Goal: Task Accomplishment & Management: Complete application form

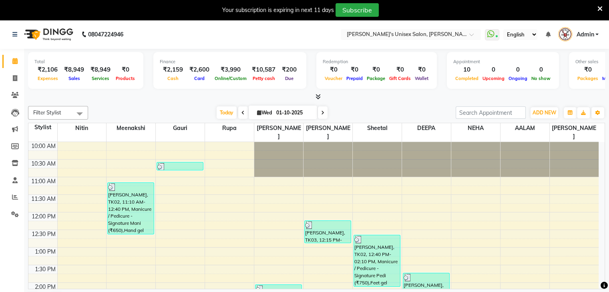
click at [600, 6] on icon at bounding box center [600, 8] width 5 height 7
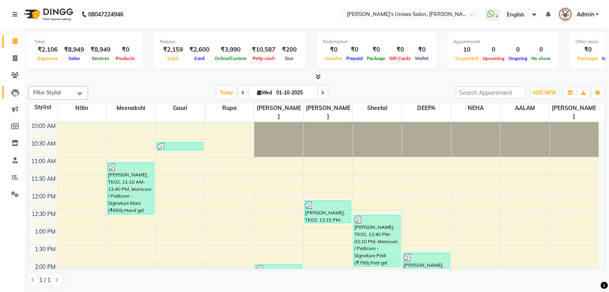
click at [14, 99] on link "Leads" at bounding box center [11, 92] width 19 height 13
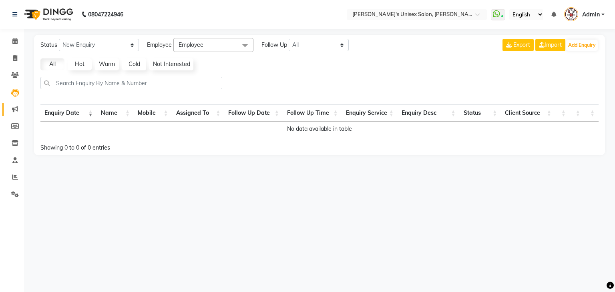
click at [14, 104] on link "Marketing" at bounding box center [11, 109] width 19 height 13
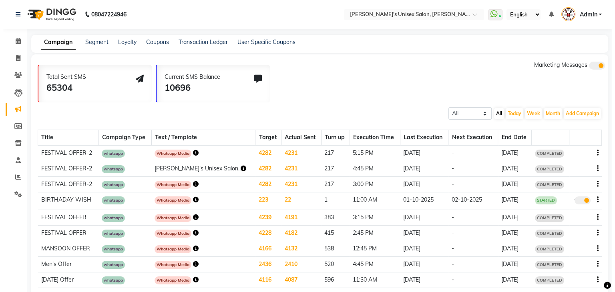
scroll to position [6, 0]
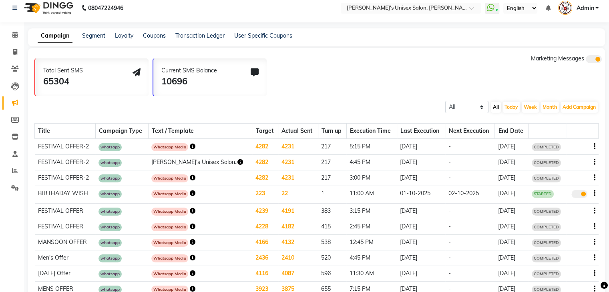
click at [195, 145] on icon "button" at bounding box center [193, 147] width 6 height 6
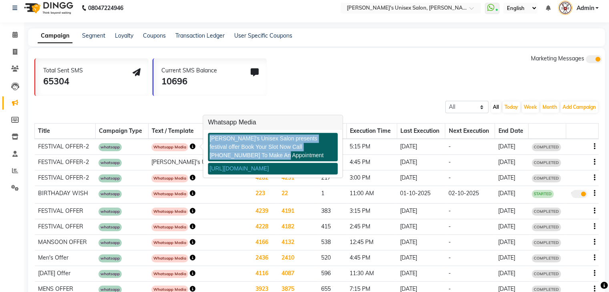
copy div "[PERSON_NAME]'s Unisex Salon presents festival offer Book Your Slot Now Call [P…"
drag, startPoint x: 211, startPoint y: 138, endPoint x: 247, endPoint y: 156, distance: 40.3
click at [247, 156] on div "[PERSON_NAME]'s Unisex Salon presents festival offer Book Your Slot Now Call [P…" at bounding box center [273, 147] width 130 height 28
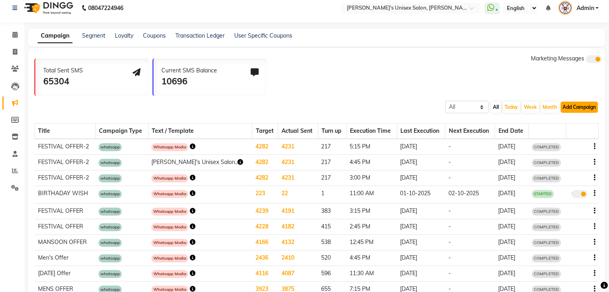
click at [578, 107] on button "Add Campaign" at bounding box center [579, 107] width 37 height 11
click at [562, 145] on div "WhatsApp (Direct)" at bounding box center [572, 144] width 68 height 12
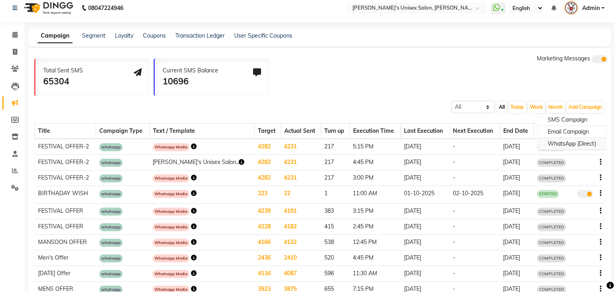
select select "2"
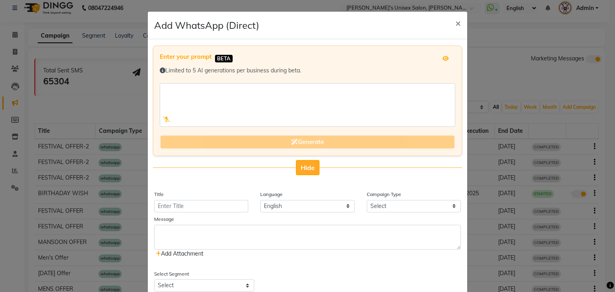
click at [307, 166] on span "Hide" at bounding box center [308, 168] width 14 height 8
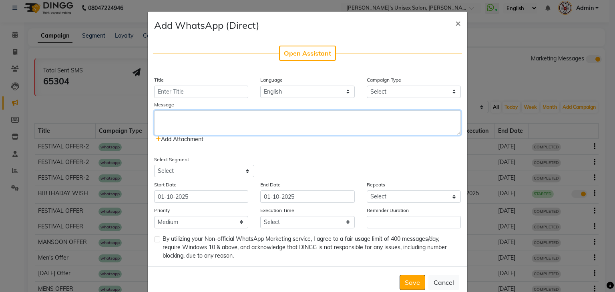
click at [246, 124] on textarea at bounding box center [307, 123] width 307 height 25
paste textarea "[PERSON_NAME]'s Unisex Salon presents festival offer Book Your Slot Now Call [P…"
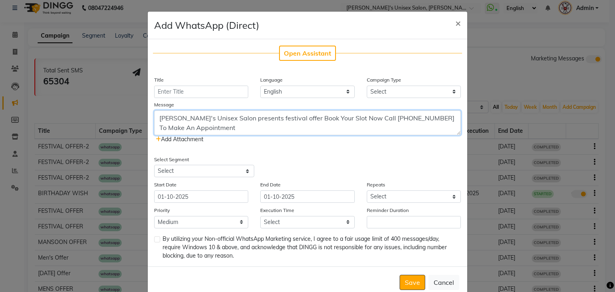
click at [280, 119] on textarea "[PERSON_NAME]'s Unisex Salon presents festival offer Book Your Slot Now Call [P…" at bounding box center [307, 123] width 307 height 25
type textarea "[PERSON_NAME]'s Unisex Salon presents [DATE] offer Book Your Slot Now Call [PHO…"
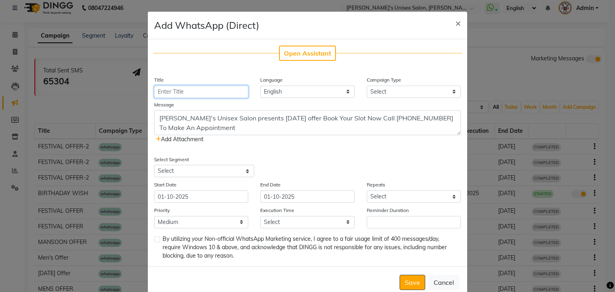
click at [202, 87] on input "Title" at bounding box center [201, 92] width 94 height 12
type input "[DATE] OFFER"
click at [401, 96] on select "Select Birthday Anniversary Promotional Service reminder" at bounding box center [414, 92] width 94 height 12
select select "3"
click at [367, 86] on select "Select Birthday Anniversary Promotional Service reminder" at bounding box center [414, 92] width 94 height 12
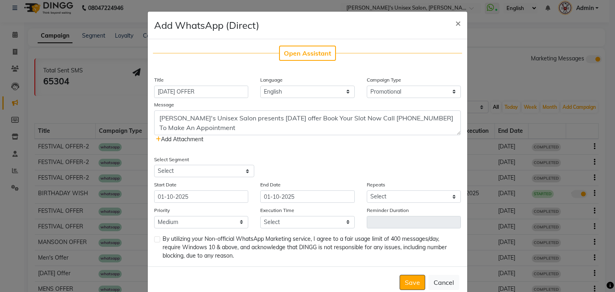
click at [157, 139] on icon at bounding box center [158, 140] width 5 height 6
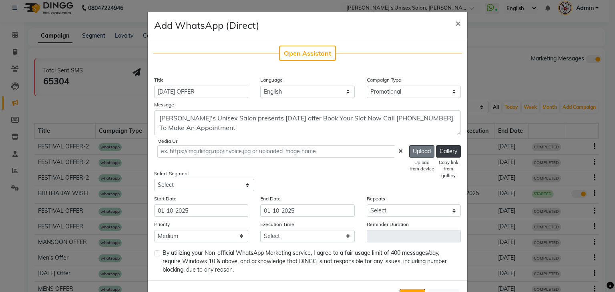
click at [413, 156] on button "Upload" at bounding box center [421, 151] width 25 height 12
type input "[URL][DOMAIN_NAME]"
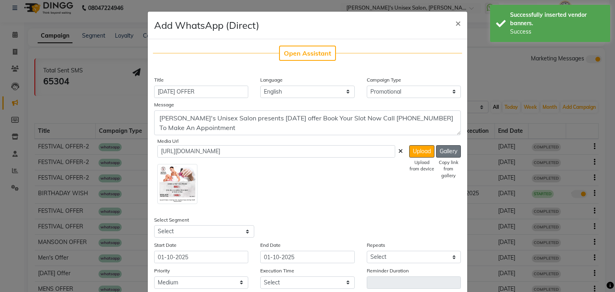
click at [447, 151] on button "Gallery" at bounding box center [448, 151] width 25 height 12
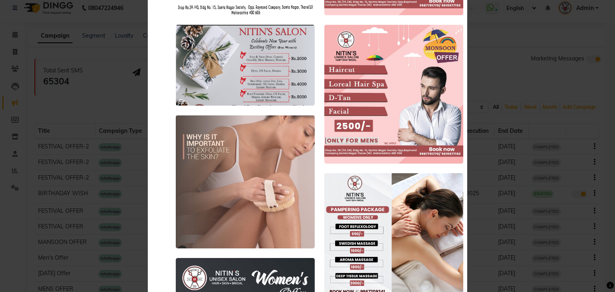
scroll to position [0, 0]
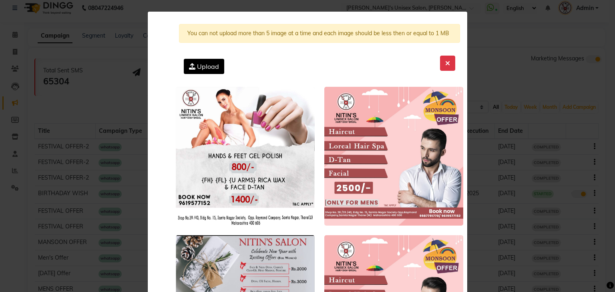
click at [204, 71] on label "Upload" at bounding box center [204, 66] width 40 height 15
click at [0, 0] on input "Upload" at bounding box center [0, 0] width 0 height 0
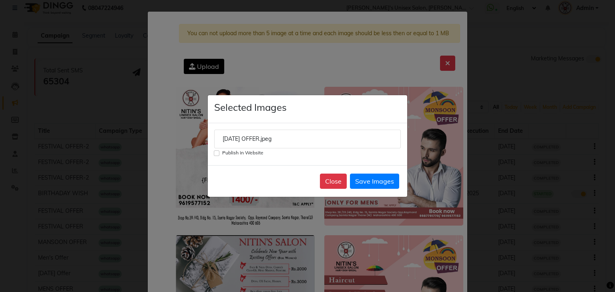
click at [215, 153] on input "Publish in Website" at bounding box center [217, 154] width 6 height 6
click at [356, 178] on button "Save Images" at bounding box center [374, 181] width 49 height 15
checkbox input "false"
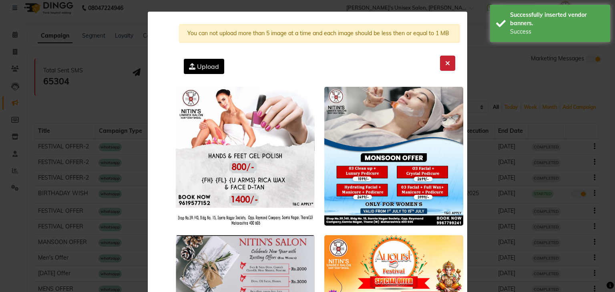
click at [445, 65] on icon at bounding box center [447, 63] width 5 height 6
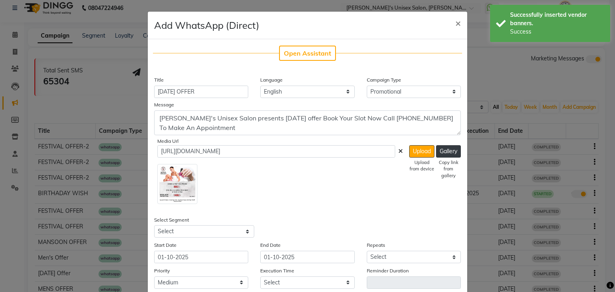
click at [399, 151] on icon at bounding box center [401, 152] width 4 height 6
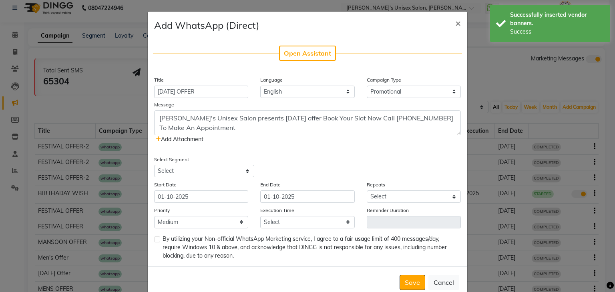
click at [156, 139] on icon at bounding box center [158, 140] width 5 height 6
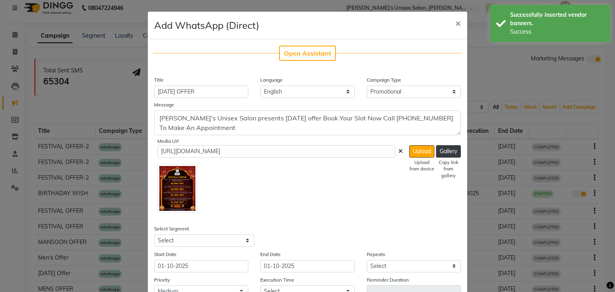
drag, startPoint x: 318, startPoint y: 149, endPoint x: 239, endPoint y: 195, distance: 91.0
click at [239, 195] on div at bounding box center [280, 187] width 246 height 52
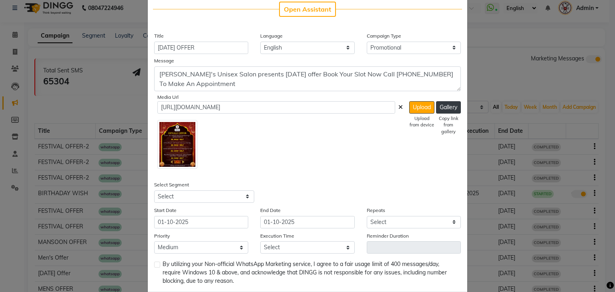
scroll to position [59, 0]
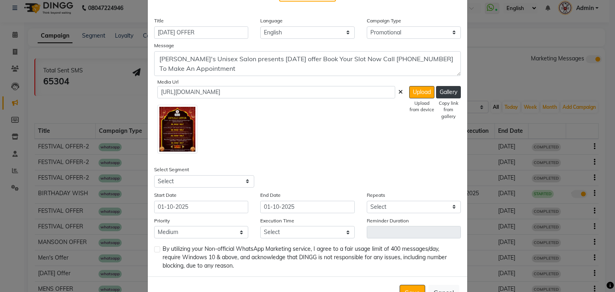
click at [178, 140] on img at bounding box center [177, 129] width 40 height 49
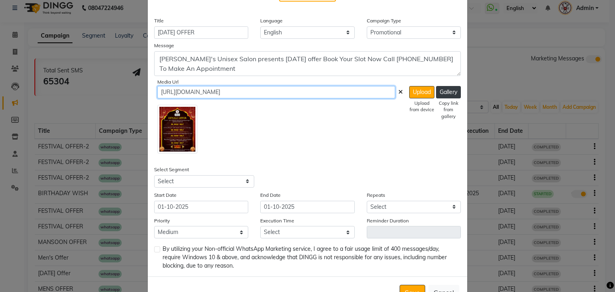
click at [380, 90] on input "[URL][DOMAIN_NAME]" at bounding box center [276, 92] width 238 height 12
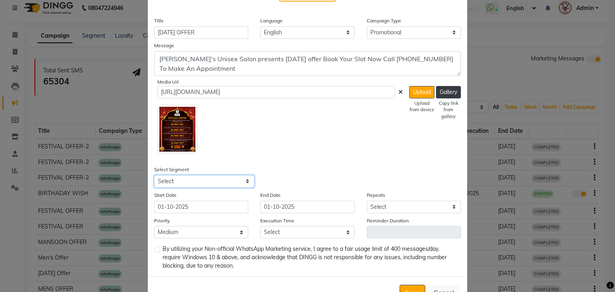
click at [199, 182] on select "Select All Customers All [DEMOGRAPHIC_DATA] Customer All [DEMOGRAPHIC_DATA] Cus…" at bounding box center [204, 181] width 100 height 12
click at [419, 108] on div "Upload from device" at bounding box center [421, 107] width 25 height 14
click at [440, 96] on button "Gallery" at bounding box center [448, 92] width 25 height 12
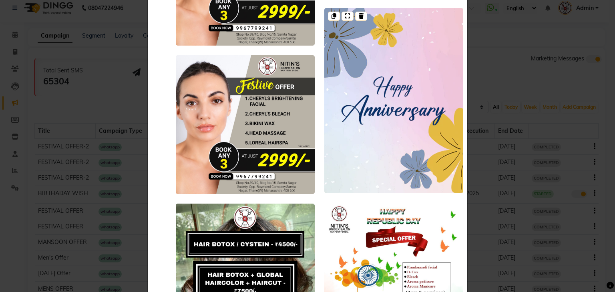
scroll to position [3370, 0]
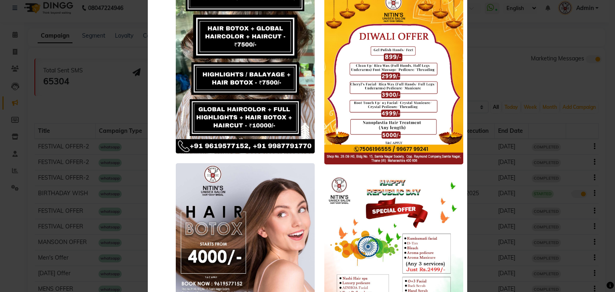
click at [577, 125] on ngb-modal-window "You can not upload more than 5 image at a time and each image should be less th…" at bounding box center [307, 146] width 615 height 292
click at [551, 109] on ngb-modal-window "You can not upload more than 5 image at a time and each image should be less th…" at bounding box center [307, 146] width 615 height 292
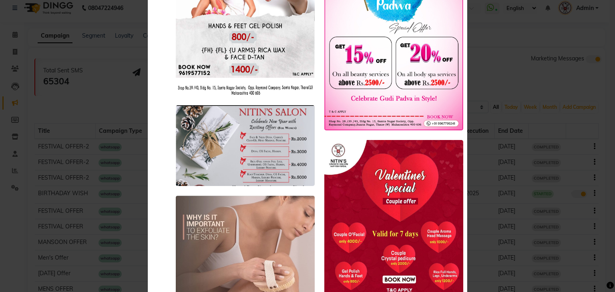
scroll to position [0, 0]
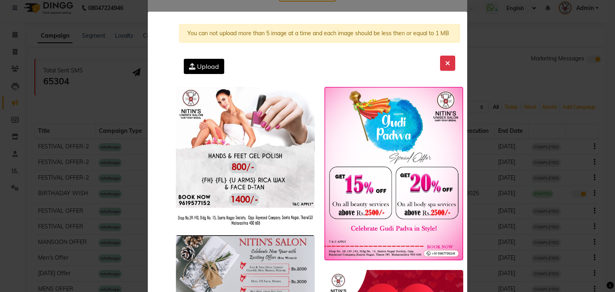
drag, startPoint x: 447, startPoint y: 96, endPoint x: 444, endPoint y: 53, distance: 43.0
click at [444, 53] on div "You can not upload more than 5 image at a time and each image should be less th…" at bounding box center [319, 51] width 281 height 66
click at [445, 62] on icon at bounding box center [447, 63] width 5 height 6
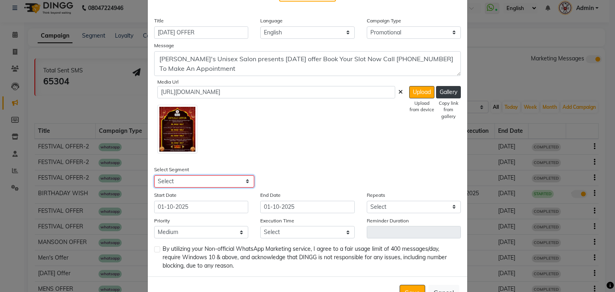
click at [201, 187] on select "Select All Customers All [DEMOGRAPHIC_DATA] Customer All [DEMOGRAPHIC_DATA] Cus…" at bounding box center [204, 181] width 100 height 12
select select "1356"
click at [154, 176] on select "Select All Customers All [DEMOGRAPHIC_DATA] Customer All [DEMOGRAPHIC_DATA] Cus…" at bounding box center [204, 181] width 100 height 12
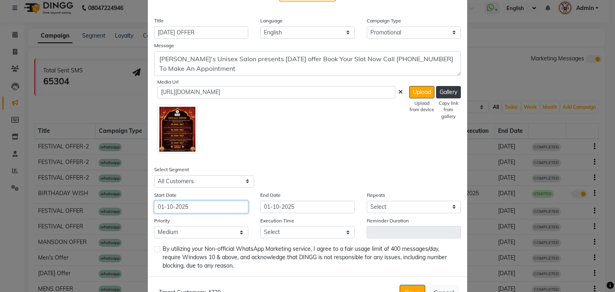
click at [192, 213] on input "01-10-2025" at bounding box center [201, 207] width 94 height 12
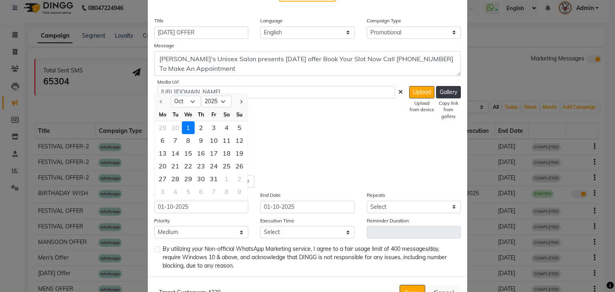
click at [185, 130] on div "1" at bounding box center [188, 127] width 13 height 13
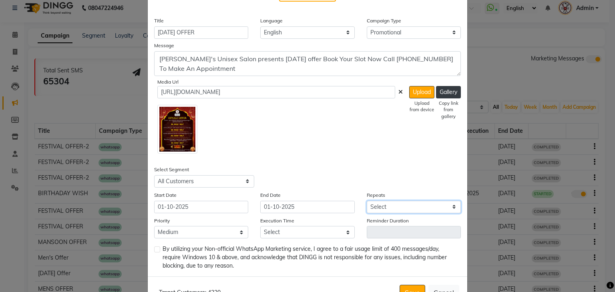
click at [378, 207] on select "Select Once Daily Alternate Day Weekly Monthly Yearly" at bounding box center [414, 207] width 94 height 12
select select "1"
click at [367, 202] on select "Select Once Daily Alternate Day Weekly Monthly Yearly" at bounding box center [414, 207] width 94 height 12
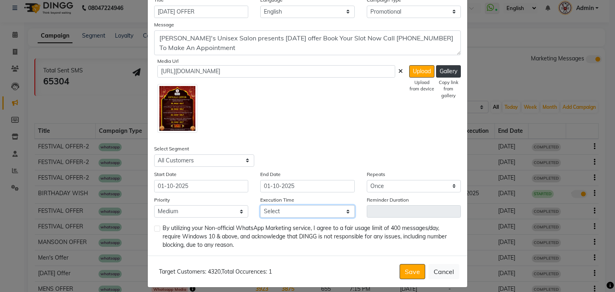
click at [281, 212] on select "Select 09:00 AM 09:15 AM 09:30 AM 09:45 AM 10:00 AM 10:15 AM 10:30 AM 10:45 AM …" at bounding box center [307, 211] width 94 height 12
select select "1110"
click at [260, 207] on select "Select 09:00 AM 09:15 AM 09:30 AM 09:45 AM 10:00 AM 10:15 AM 10:30 AM 10:45 AM …" at bounding box center [307, 211] width 94 height 12
click at [154, 231] on label at bounding box center [157, 229] width 6 height 6
click at [154, 231] on input "checkbox" at bounding box center [156, 229] width 5 height 5
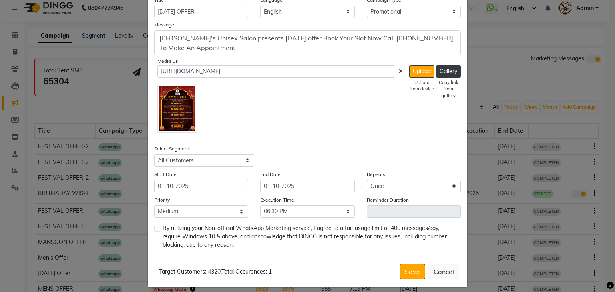
checkbox input "true"
click at [405, 273] on button "Save" at bounding box center [413, 271] width 26 height 15
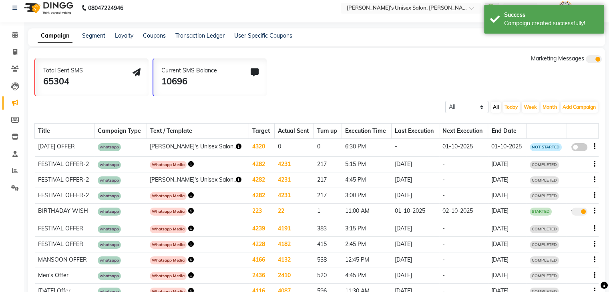
click at [584, 146] on span at bounding box center [580, 147] width 16 height 8
click at [582, 149] on input "false" at bounding box center [582, 149] width 0 height 0
select select "3"
select select "1356"
select select "1"
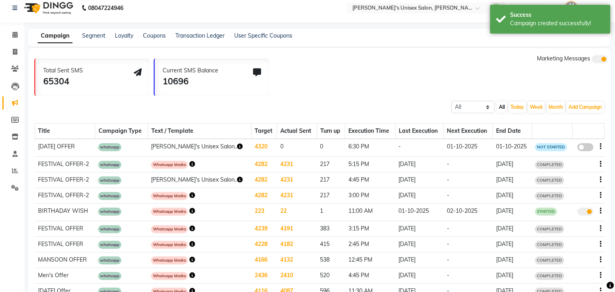
select select "2"
select select "1110"
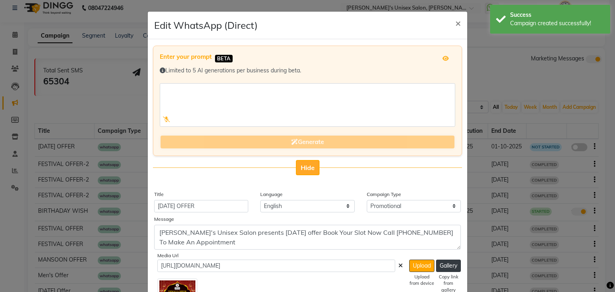
click at [308, 165] on span "Hide" at bounding box center [308, 168] width 14 height 8
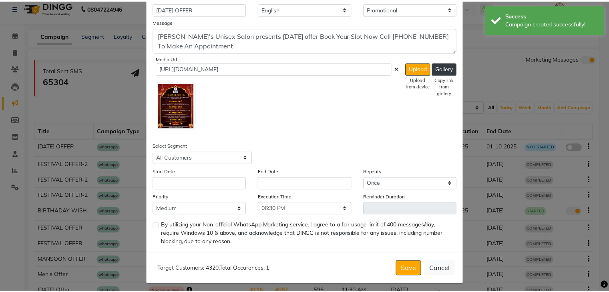
scroll to position [85, 0]
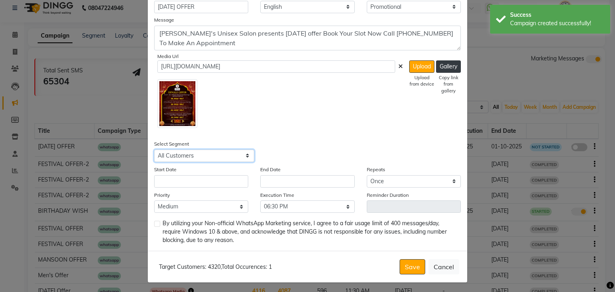
click at [231, 159] on select "Select All Customers All [DEMOGRAPHIC_DATA] Customer All [DEMOGRAPHIC_DATA] Cus…" at bounding box center [204, 156] width 100 height 12
click at [154, 150] on select "Select All Customers All [DEMOGRAPHIC_DATA] Customer All [DEMOGRAPHIC_DATA] Cus…" at bounding box center [204, 156] width 100 height 12
click at [186, 180] on input "text" at bounding box center [201, 181] width 94 height 12
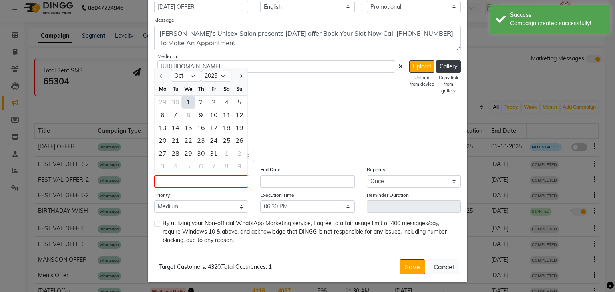
click at [182, 104] on div "1" at bounding box center [188, 102] width 13 height 13
type input "01-10-2025"
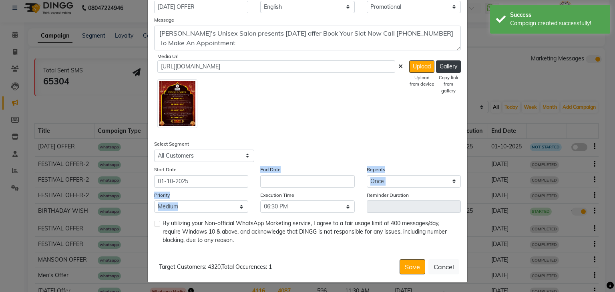
drag, startPoint x: 291, startPoint y: 189, endPoint x: 299, endPoint y: 181, distance: 11.6
click at [299, 181] on div "Open Assistant Title [DATE] OFFER Language English Campaign Type Select Birthda…" at bounding box center [308, 102] width 320 height 297
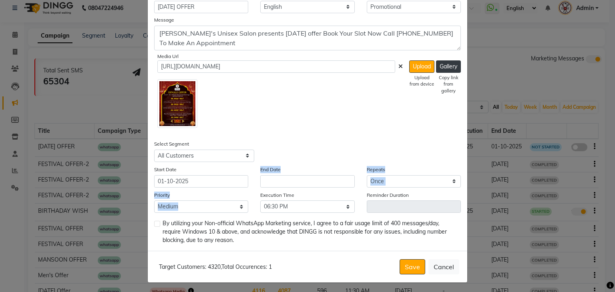
click at [299, 181] on input "text" at bounding box center [307, 181] width 94 height 12
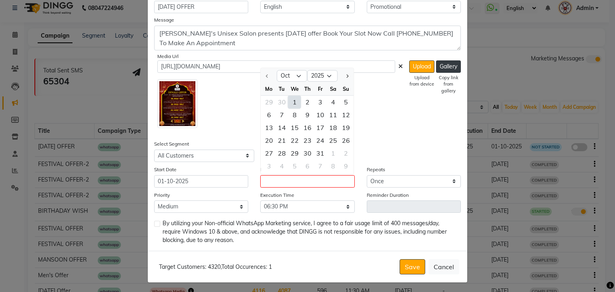
click at [290, 105] on div "1" at bounding box center [294, 102] width 13 height 13
type input "01-10-2025"
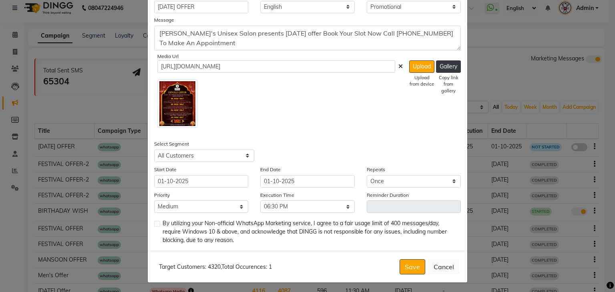
click at [157, 224] on label at bounding box center [157, 224] width 6 height 6
click at [157, 224] on input "checkbox" at bounding box center [156, 224] width 5 height 5
checkbox input "true"
click at [409, 267] on button "Save" at bounding box center [413, 267] width 26 height 15
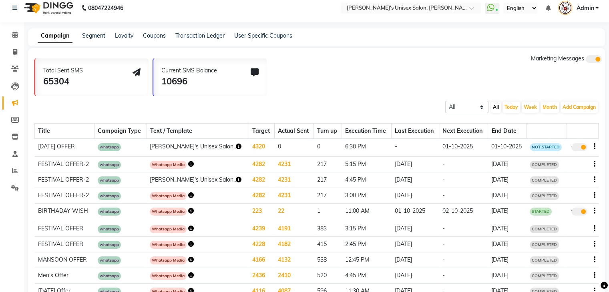
click at [590, 10] on span "Admin" at bounding box center [585, 8] width 18 height 8
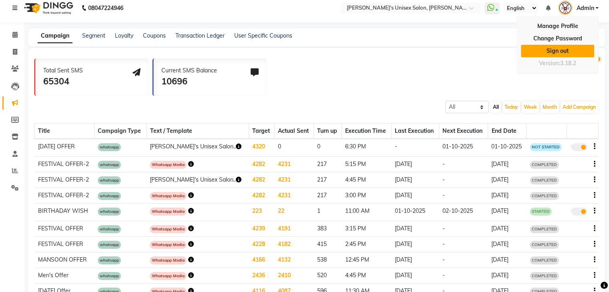
click at [564, 55] on link "Sign out" at bounding box center [557, 51] width 73 height 12
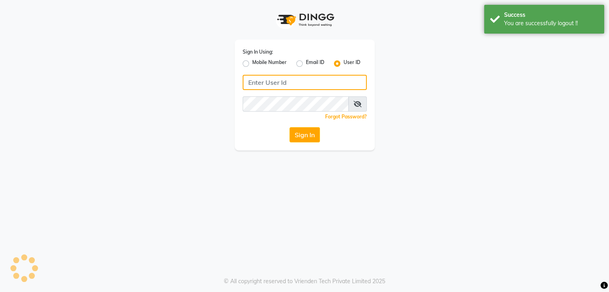
type input "nitinmenssalon"
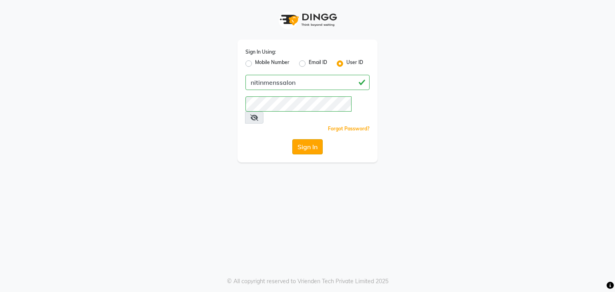
click at [312, 139] on button "Sign In" at bounding box center [307, 146] width 30 height 15
